Goal: Task Accomplishment & Management: Manage account settings

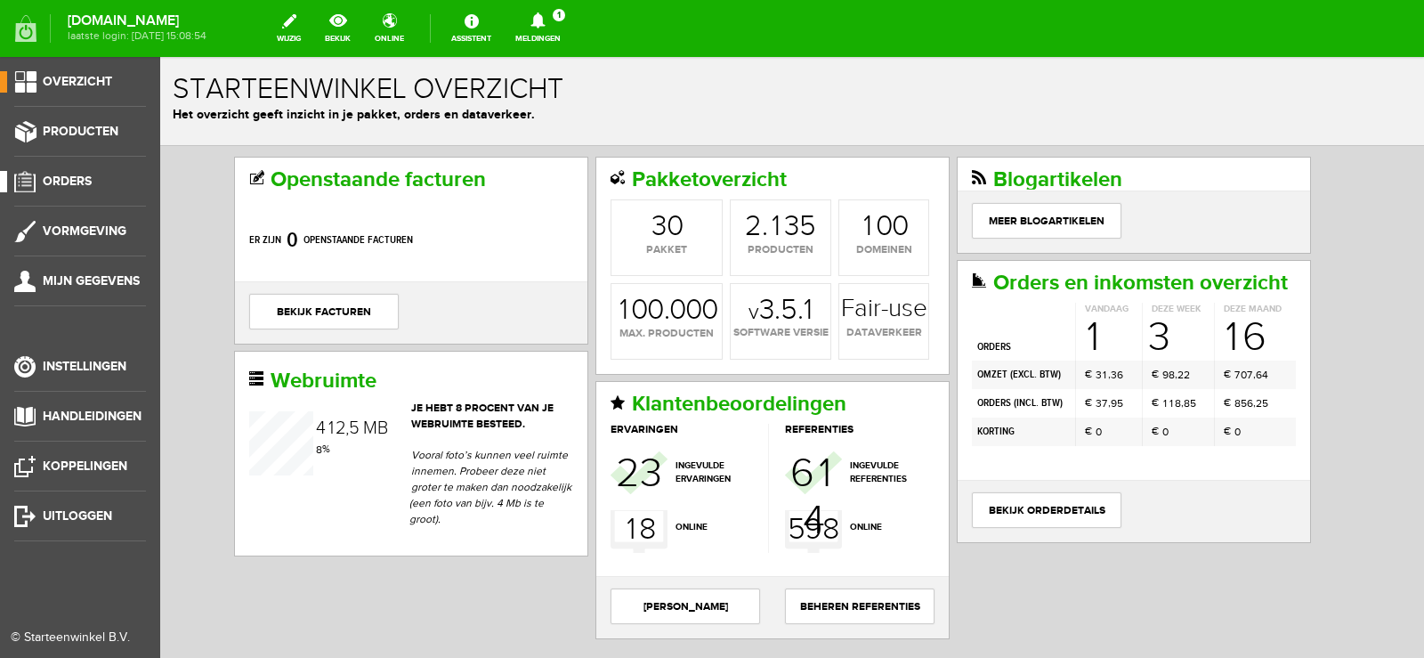
click at [66, 178] on span "Orders" at bounding box center [67, 181] width 49 height 15
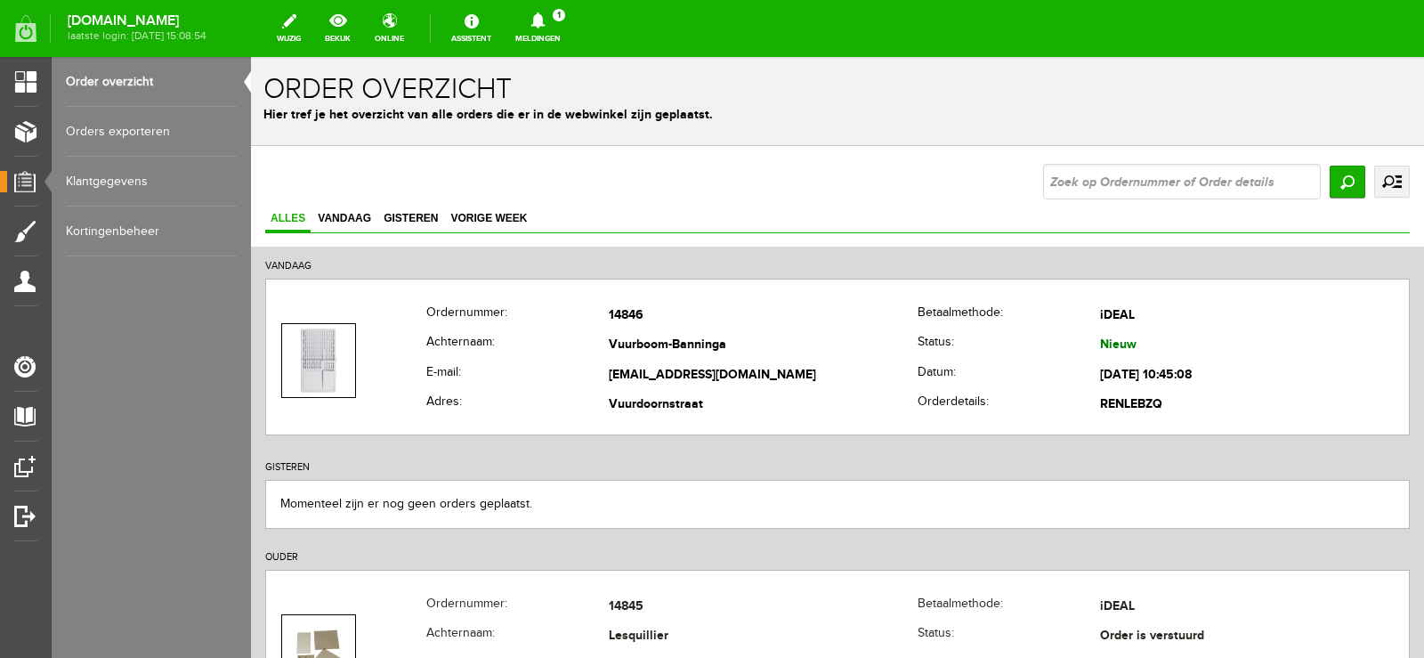
click at [561, 15] on icon at bounding box center [537, 20] width 45 height 16
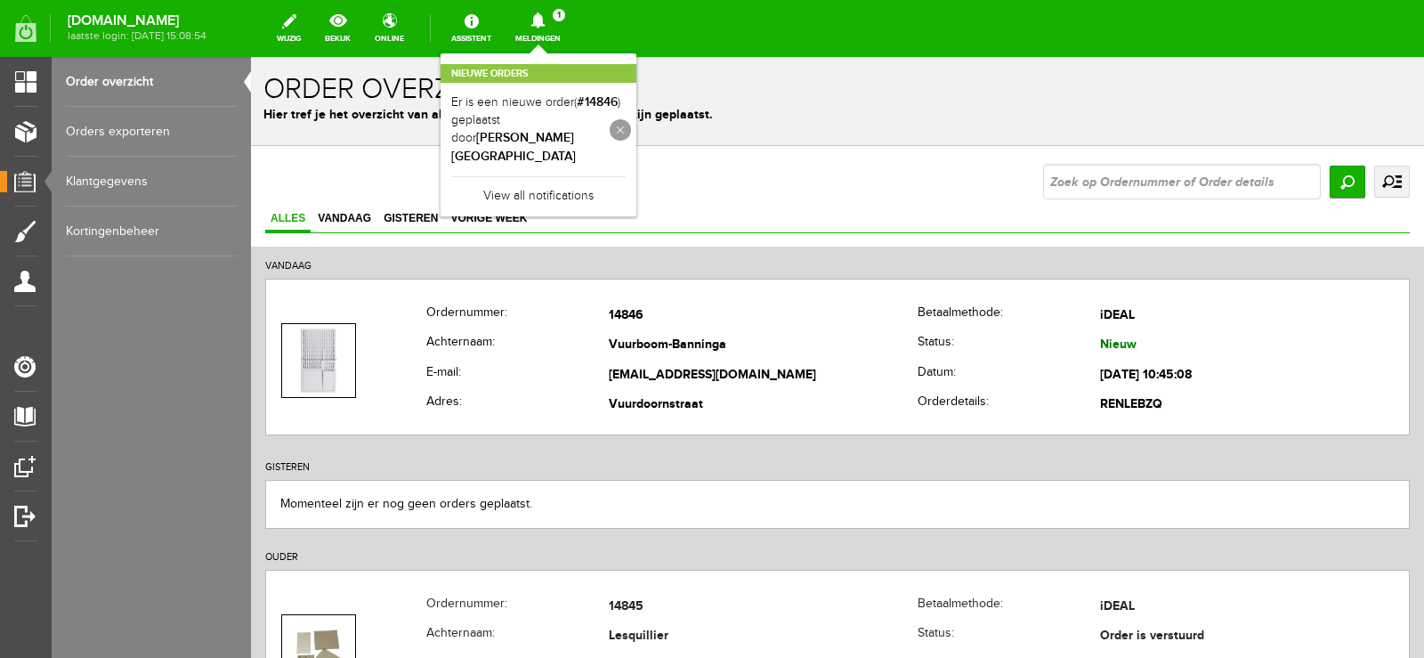
click at [631, 119] on link at bounding box center [620, 129] width 21 height 21
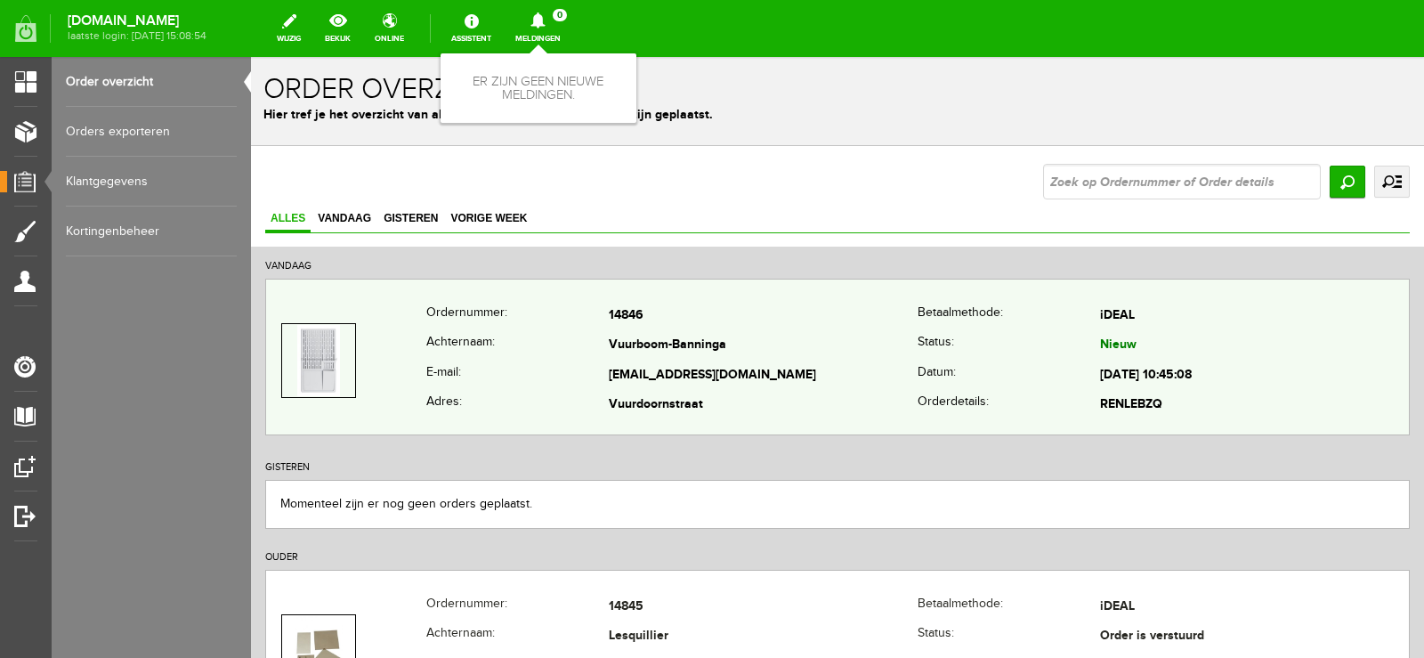
click at [686, 381] on td "[EMAIL_ADDRESS][DOMAIN_NAME]" at bounding box center [1088, 414] width 1173 height 601
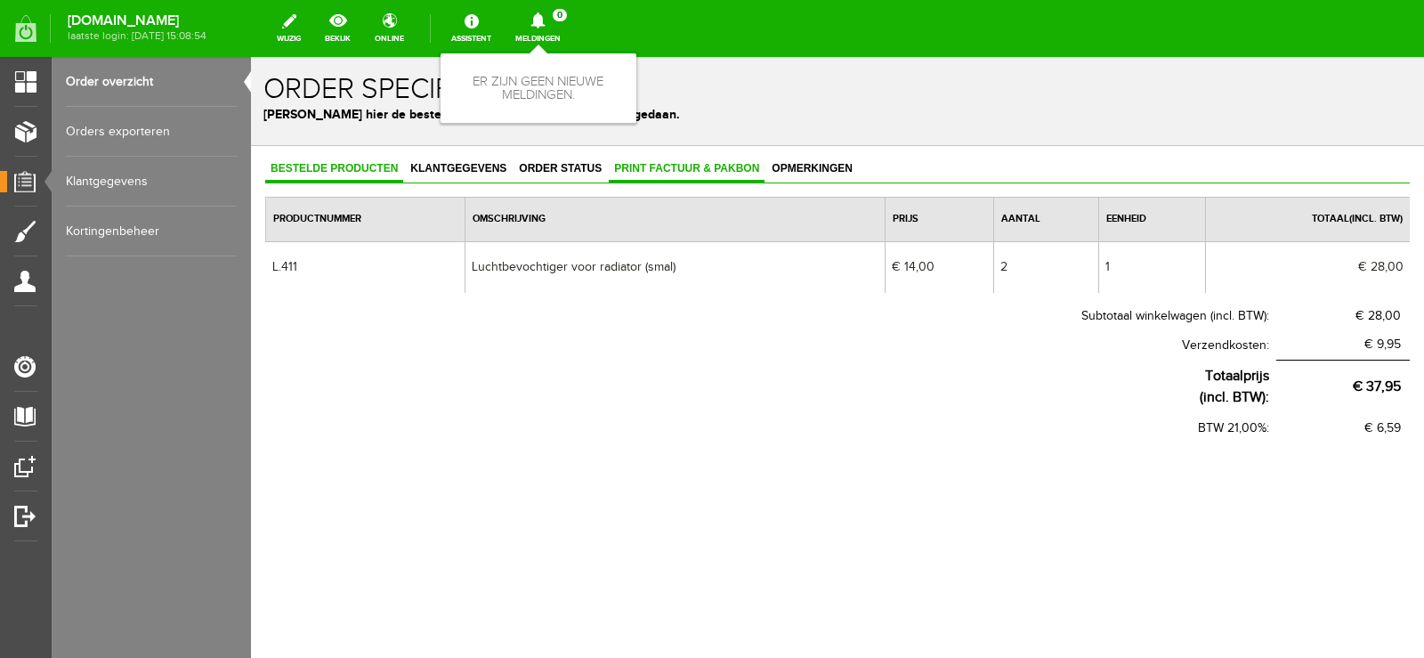
click at [682, 164] on span "Print factuur & pakbon" at bounding box center [687, 168] width 156 height 12
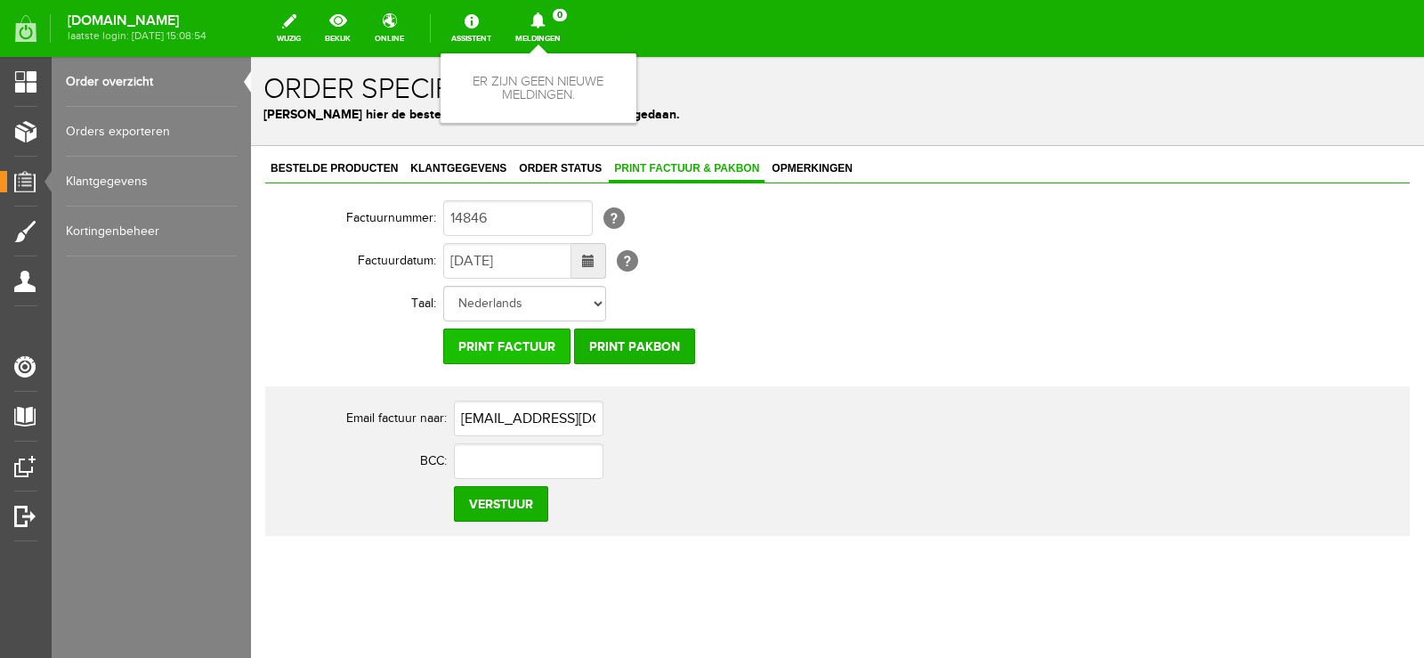
click at [523, 350] on input "Print factuur" at bounding box center [506, 346] width 127 height 36
click at [643, 347] on input "Print pakbon" at bounding box center [634, 346] width 121 height 36
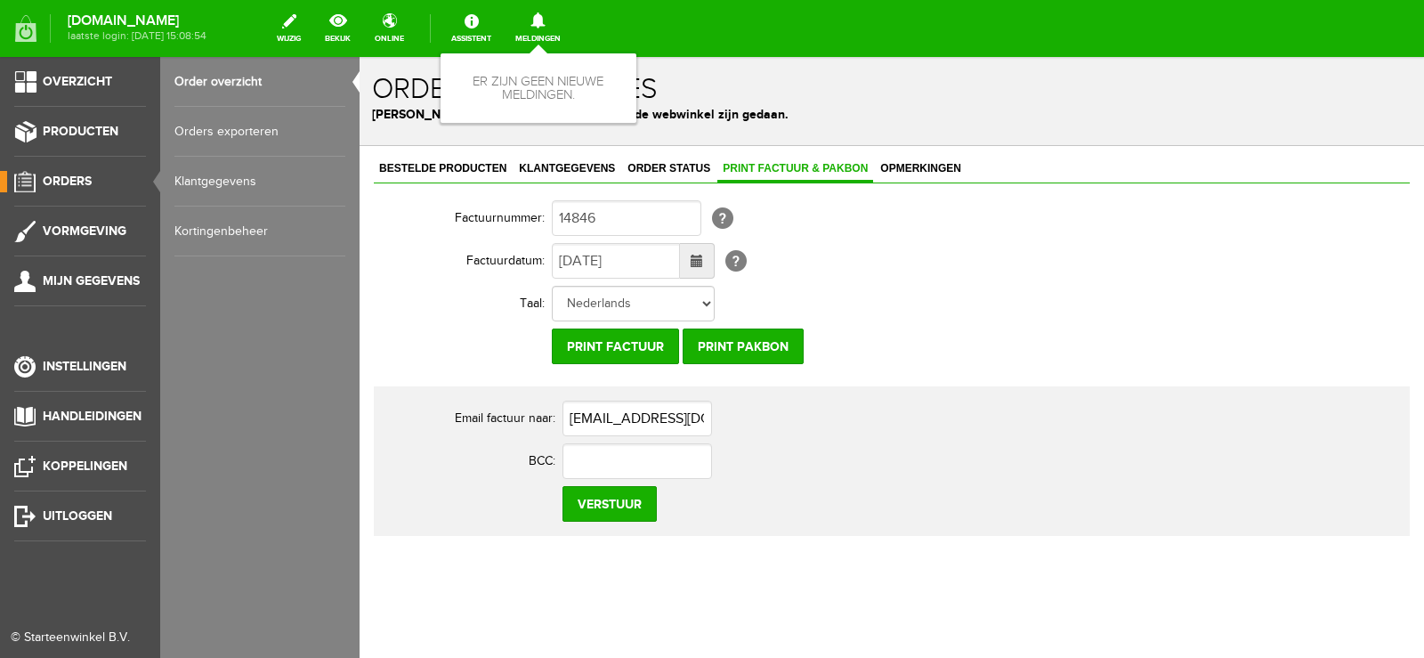
click at [82, 178] on span "Orders" at bounding box center [67, 181] width 49 height 15
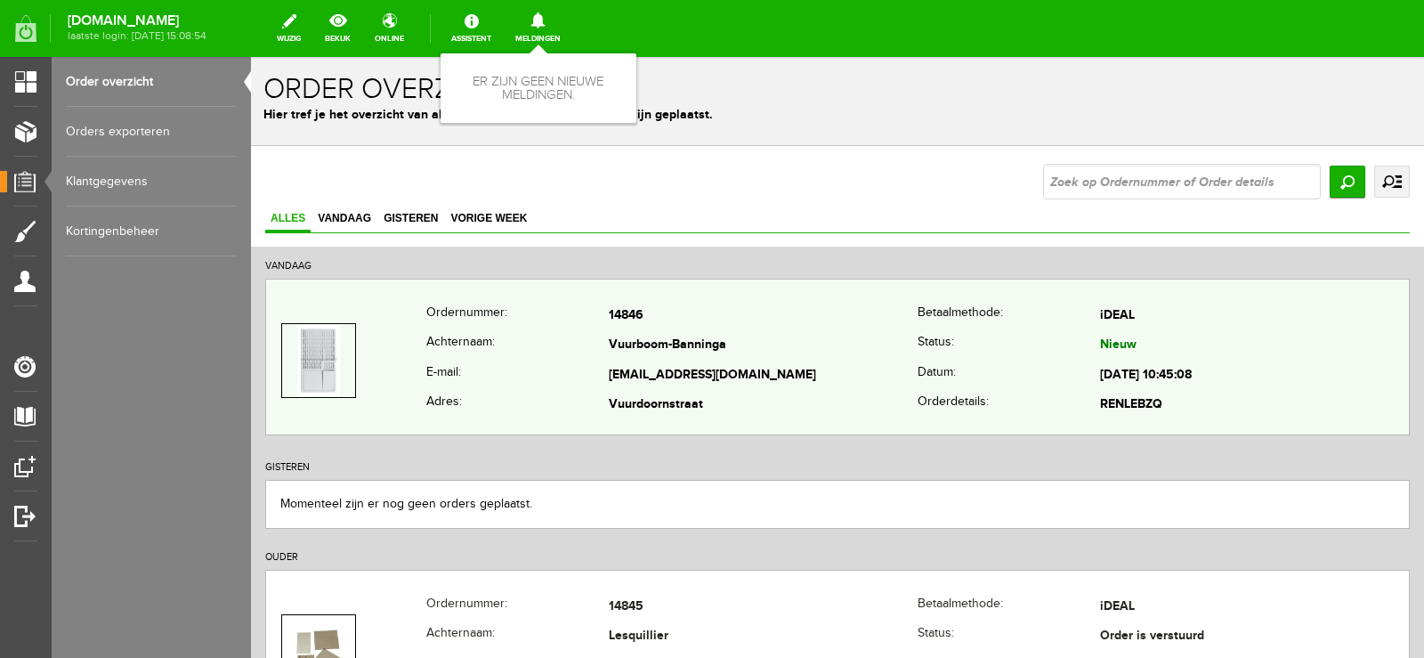
click at [853, 352] on td "Vuurboom-Banninga" at bounding box center [763, 346] width 309 height 30
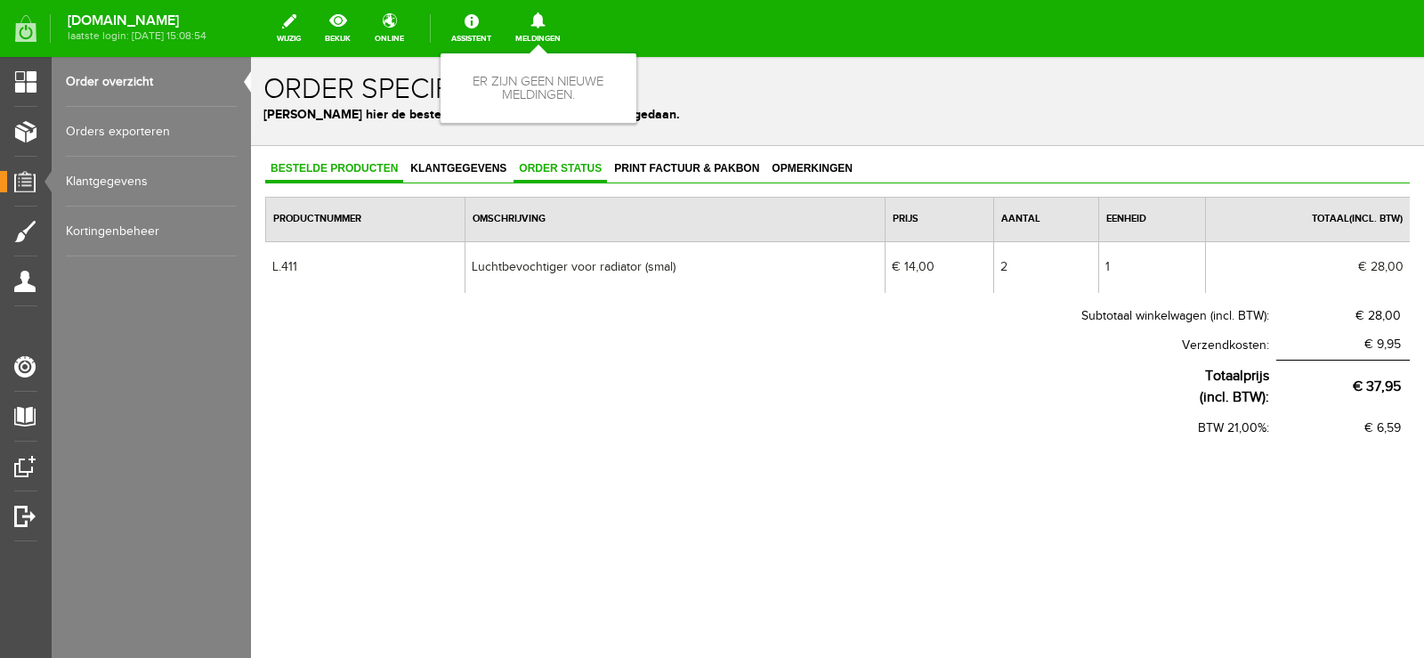
click at [571, 169] on span "Order status" at bounding box center [560, 168] width 93 height 12
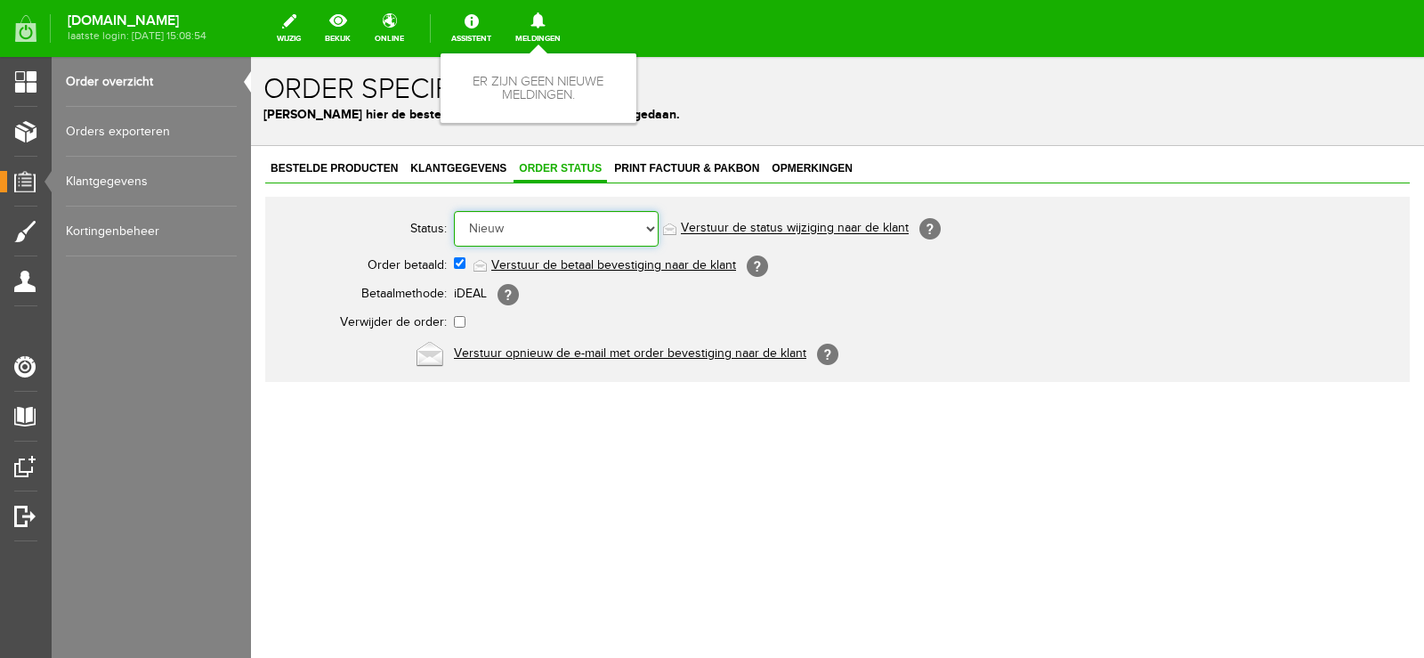
click at [651, 229] on select "Order niet afgerond Nieuw Order in behandeling Wacht op leverancier Wacht op be…" at bounding box center [556, 229] width 205 height 36
select select "14"
click at [454, 211] on select "Order niet afgerond Nieuw Order in behandeling Wacht op leverancier Wacht op be…" at bounding box center [556, 229] width 205 height 36
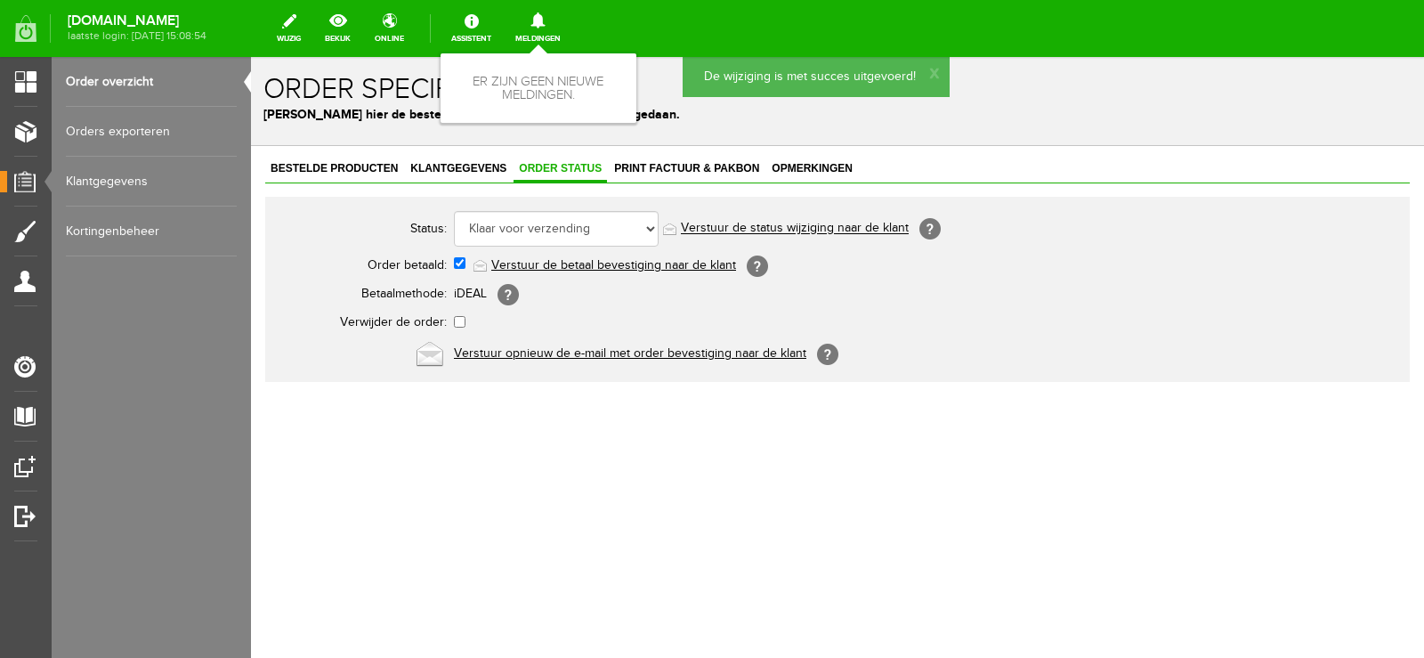
click at [827, 230] on link "Verstuur de status wijziging naar de klant" at bounding box center [795, 229] width 228 height 14
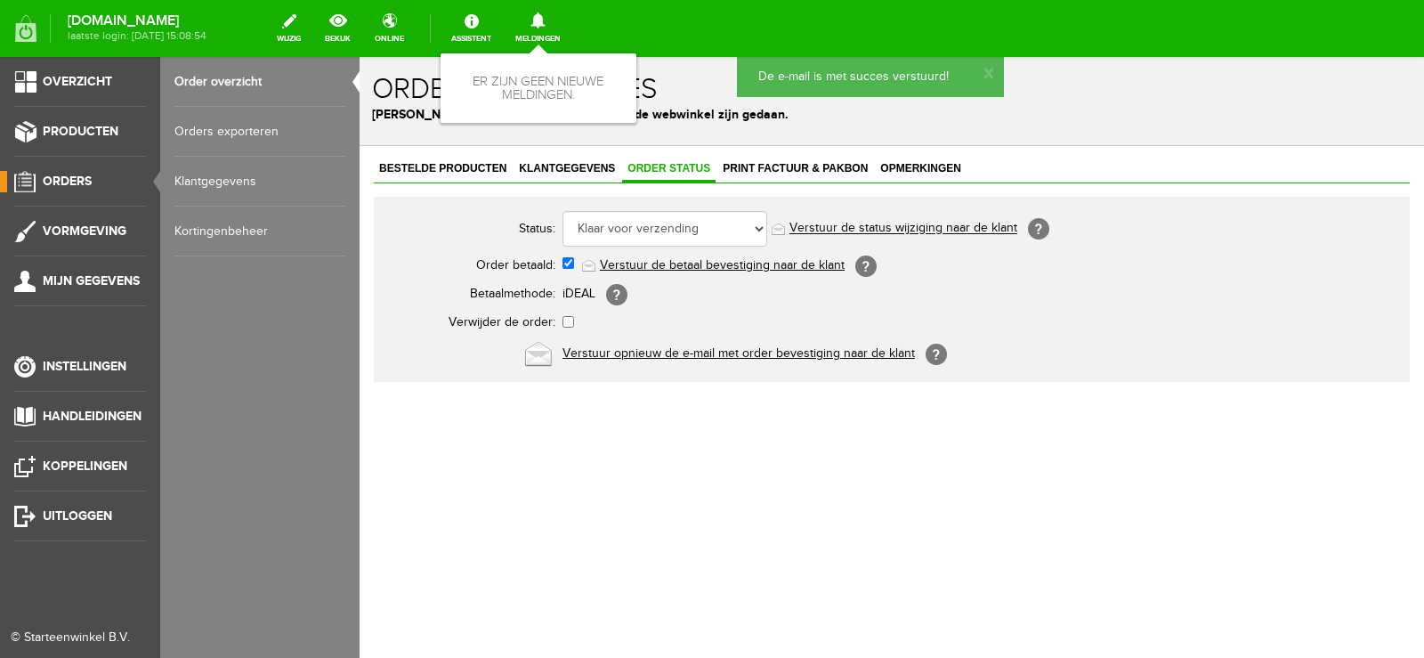
click at [67, 178] on span "Orders" at bounding box center [67, 181] width 49 height 15
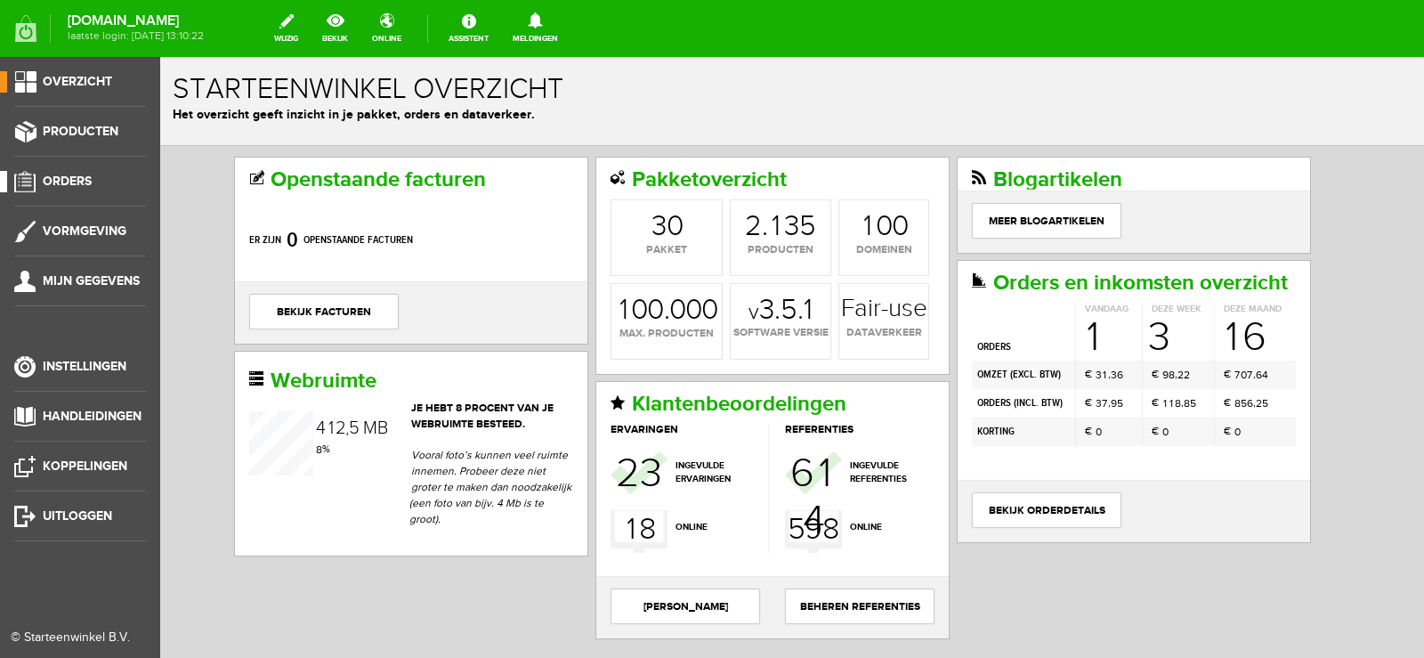
click at [69, 178] on span "Orders" at bounding box center [67, 181] width 49 height 15
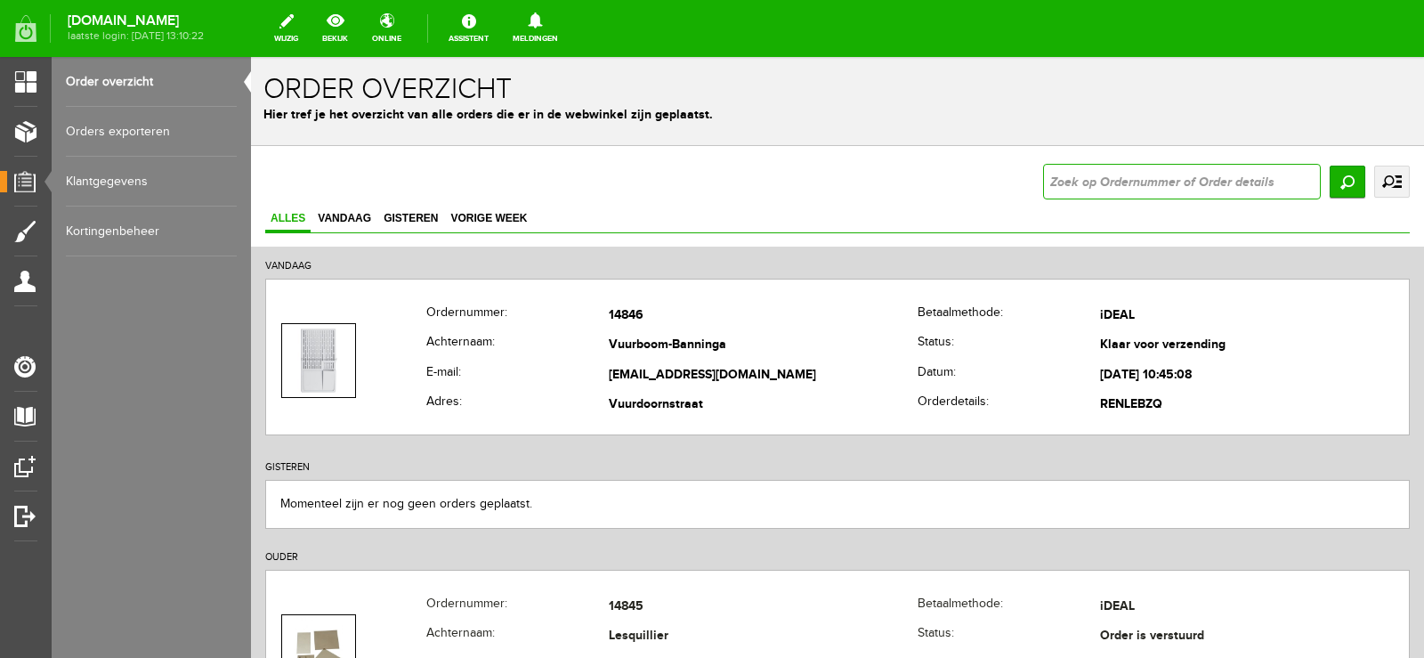
click at [1076, 180] on input "text" at bounding box center [1182, 182] width 278 height 36
type input "HOTEL HUIS TER DUIN"
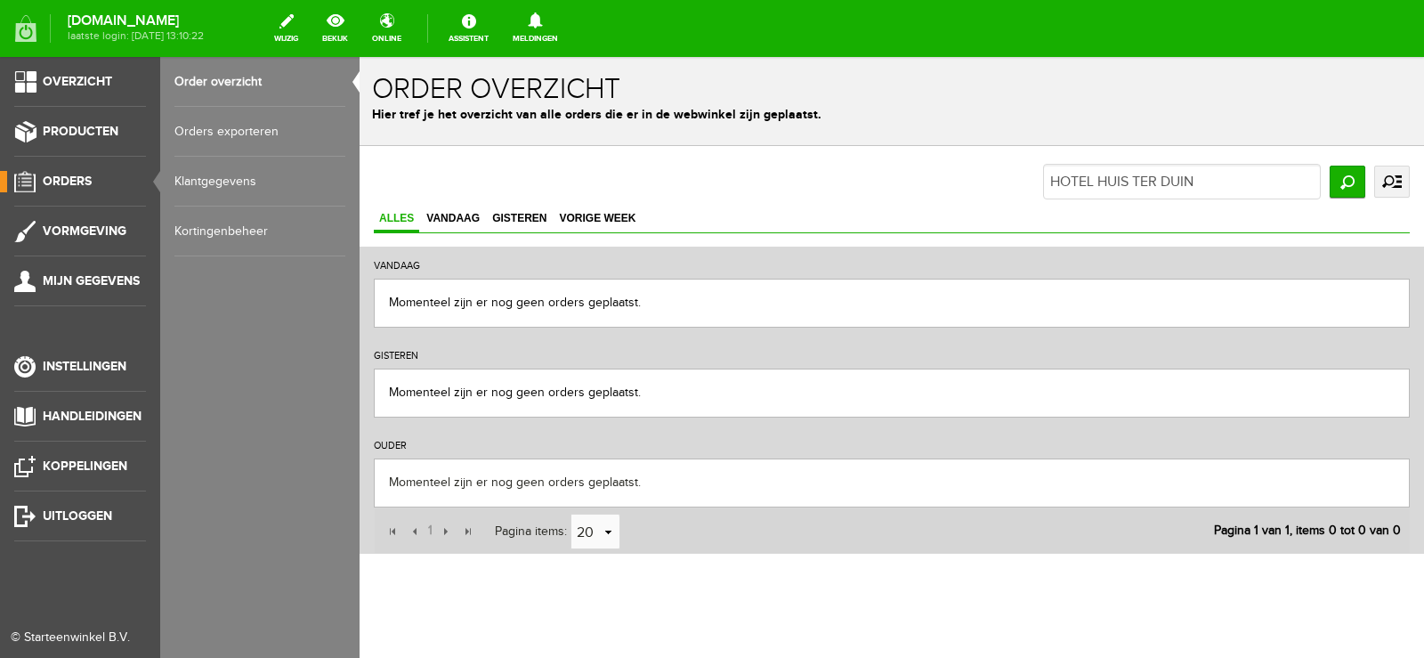
click at [61, 178] on span "Orders" at bounding box center [67, 181] width 49 height 15
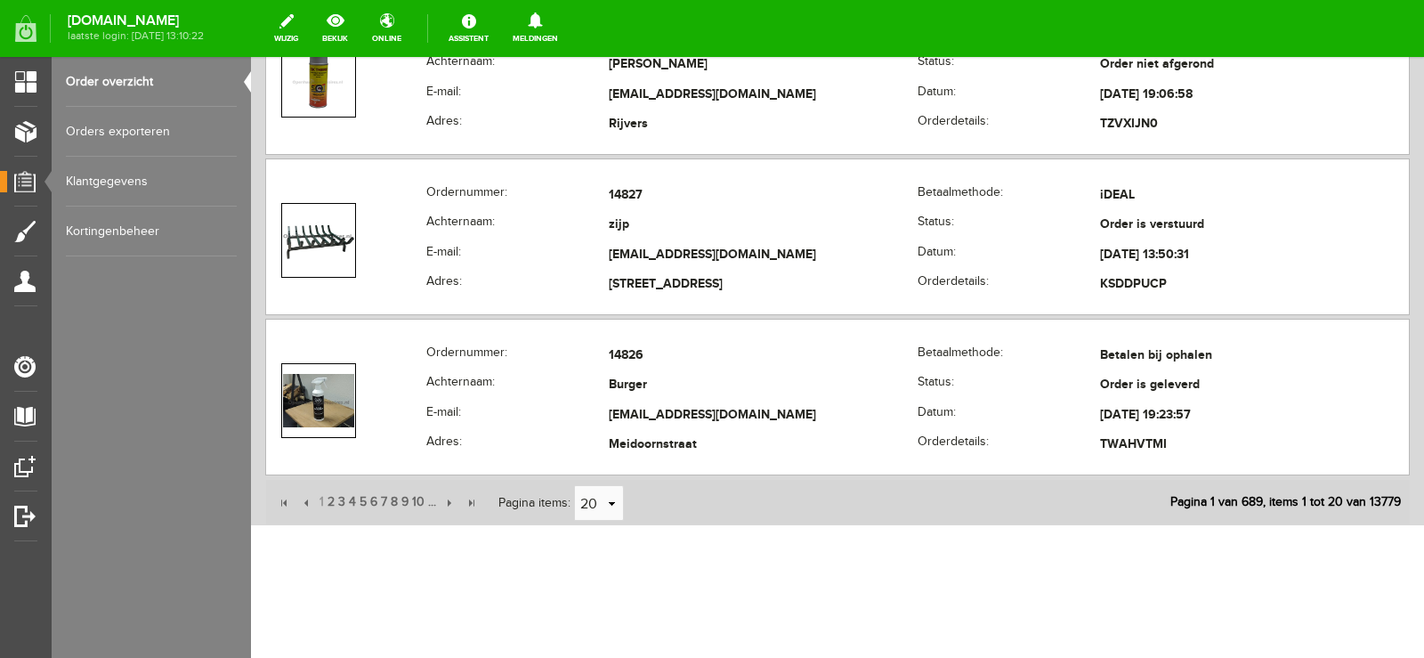
scroll to position [3296, 0]
click at [447, 498] on input "button" at bounding box center [448, 502] width 20 height 20
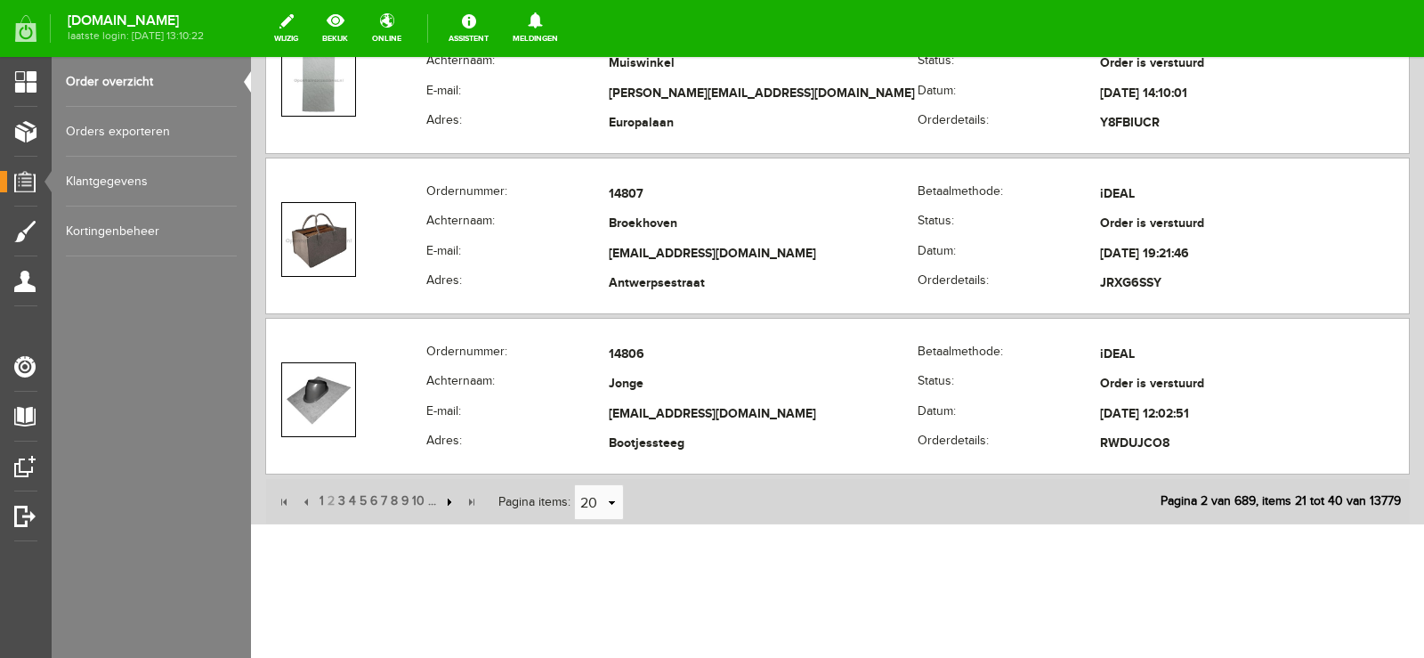
click at [449, 500] on input "button" at bounding box center [448, 502] width 20 height 20
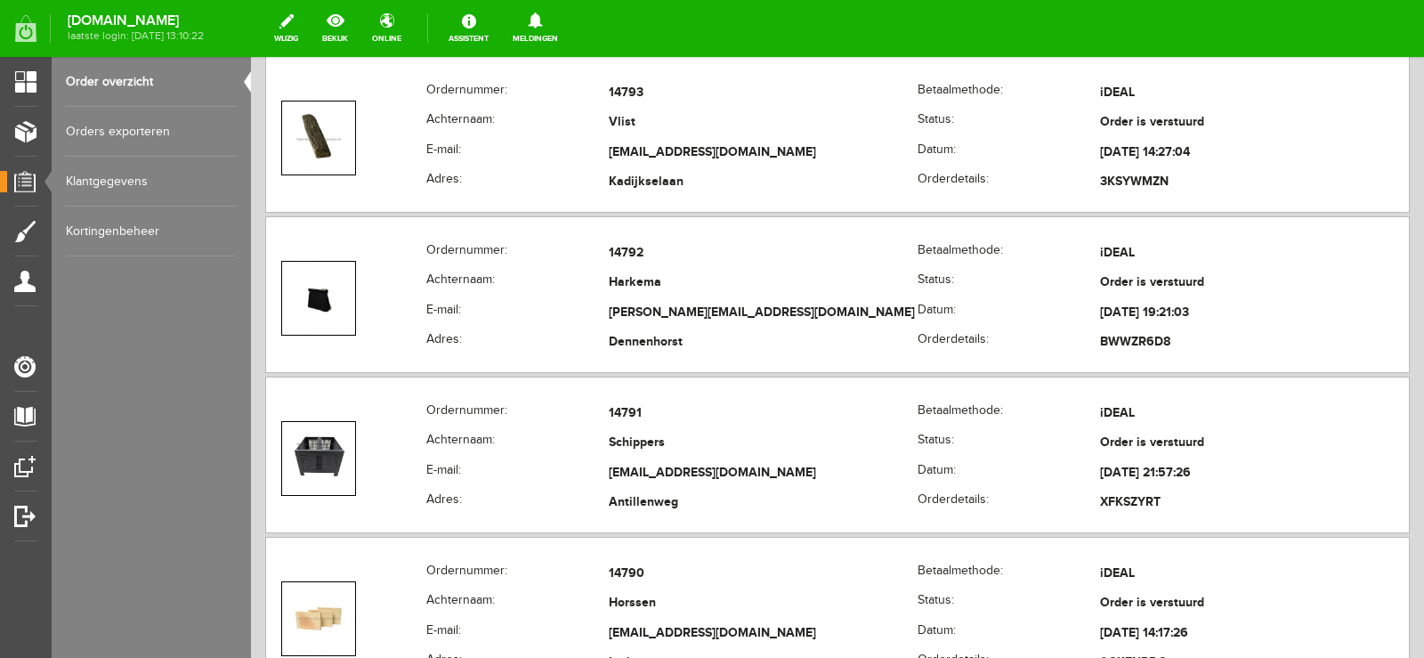
scroll to position [2584, 0]
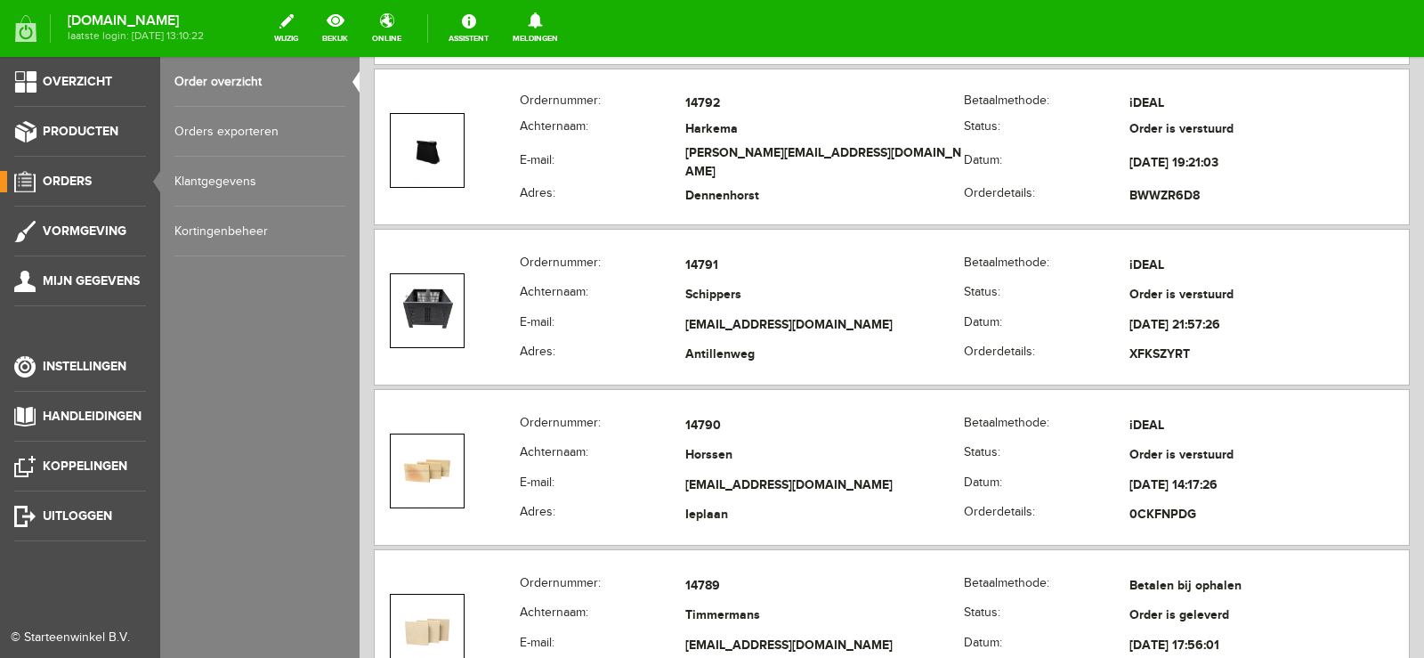
click at [75, 183] on span "Orders" at bounding box center [67, 181] width 49 height 15
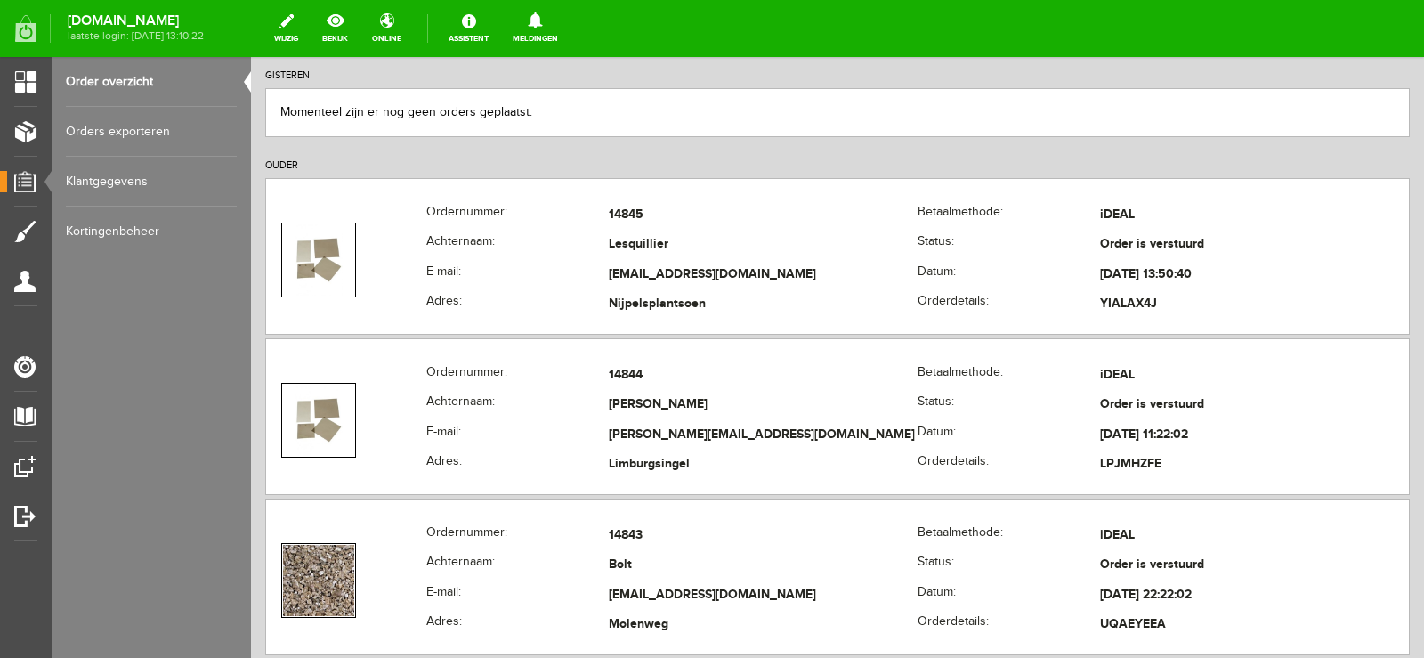
scroll to position [0, 0]
